Goal: Task Accomplishment & Management: Manage account settings

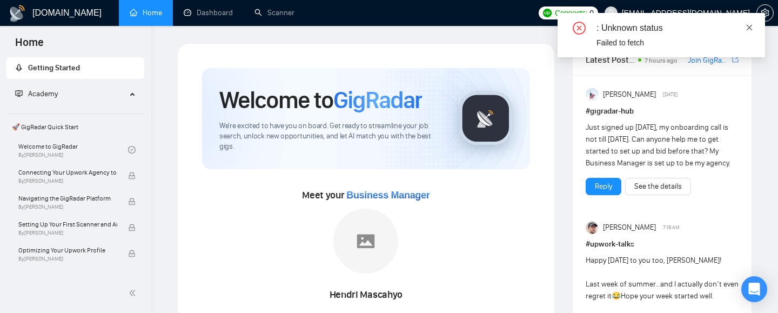
click at [750, 26] on icon "close" at bounding box center [750, 27] width 6 height 6
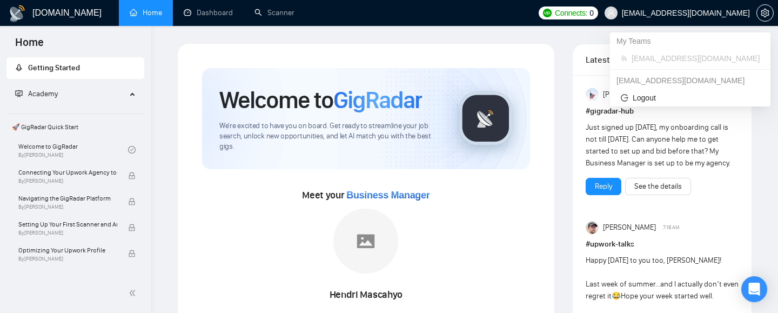
click at [728, 6] on span "[EMAIL_ADDRESS][DOMAIN_NAME]" at bounding box center [677, 13] width 158 height 35
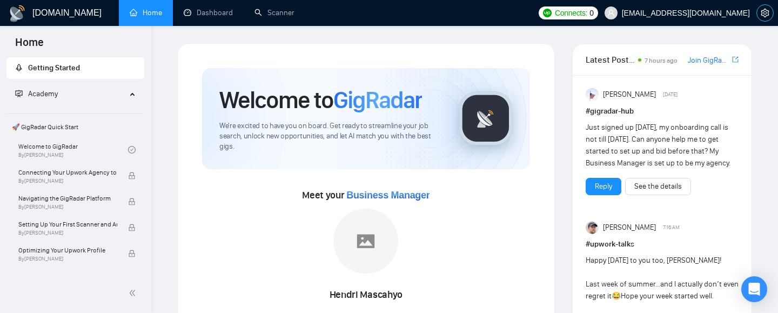
click at [762, 8] on button "button" at bounding box center [764, 12] width 17 height 17
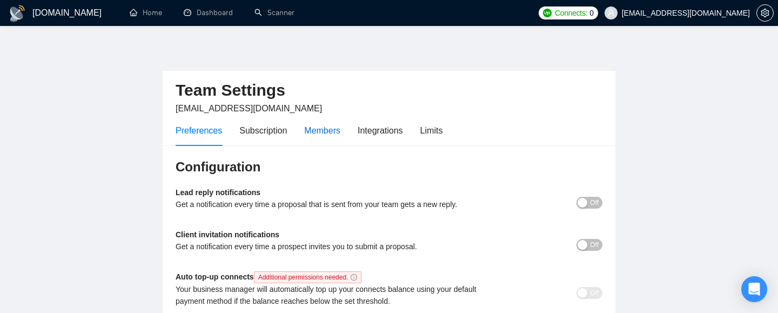
click at [310, 127] on div "Members" at bounding box center [322, 131] width 36 height 14
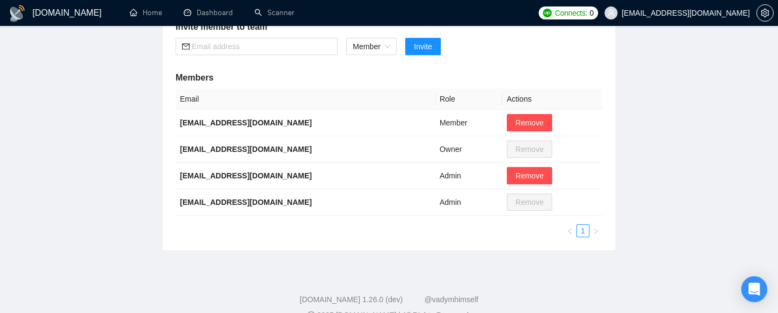
scroll to position [186, 0]
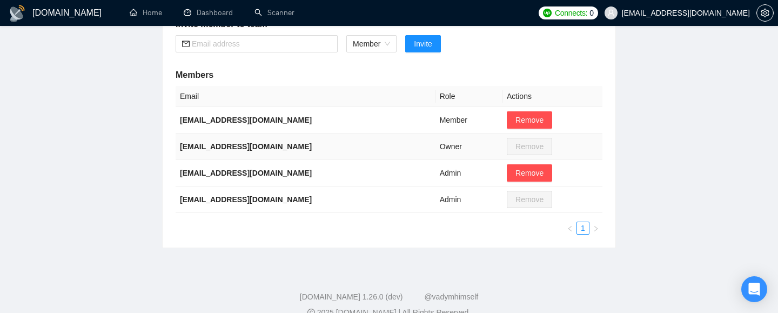
click at [456, 146] on td "Owner" at bounding box center [468, 146] width 67 height 26
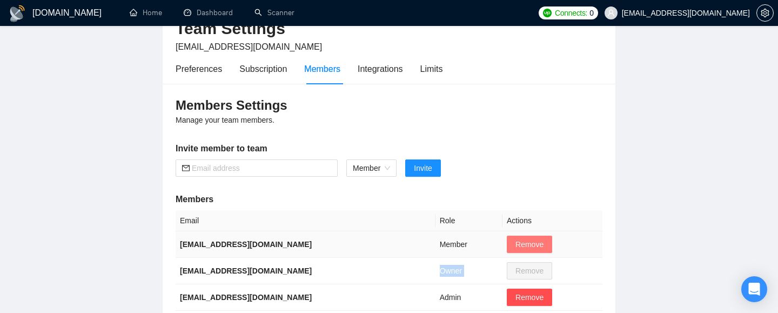
scroll to position [8, 0]
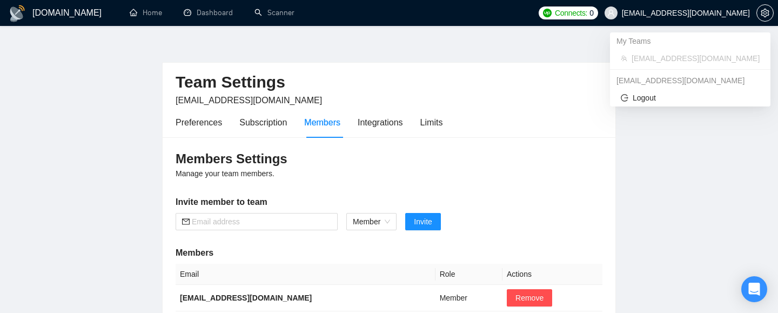
click at [741, 13] on span "[EMAIL_ADDRESS][DOMAIN_NAME]" at bounding box center [686, 13] width 128 height 0
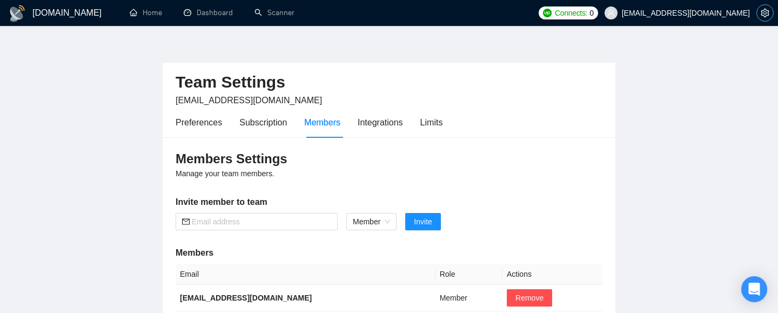
click at [763, 12] on icon "setting" at bounding box center [765, 13] width 9 height 9
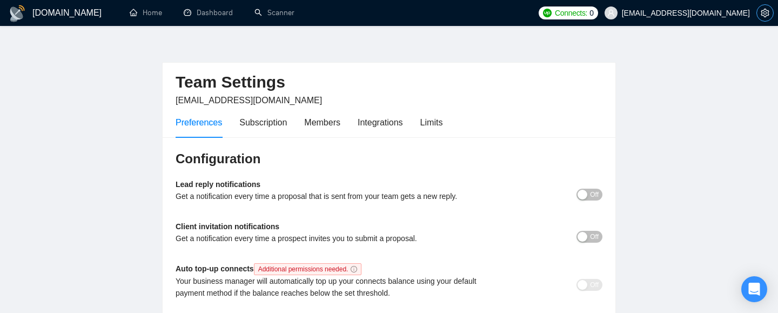
click at [763, 12] on icon "setting" at bounding box center [765, 13] width 9 height 9
click at [730, 68] on main "Team Settings [EMAIL_ADDRESS][DOMAIN_NAME] Preferences Subscription Members Int…" at bounding box center [388, 189] width 743 height 308
click at [760, 16] on span "setting" at bounding box center [765, 13] width 16 height 9
click at [743, 39] on main "Team Settings [EMAIL_ADDRESS][DOMAIN_NAME] Preferences Subscription Members Int…" at bounding box center [388, 189] width 743 height 308
click at [762, 15] on icon "setting" at bounding box center [765, 13] width 9 height 9
